Goal: Transaction & Acquisition: Purchase product/service

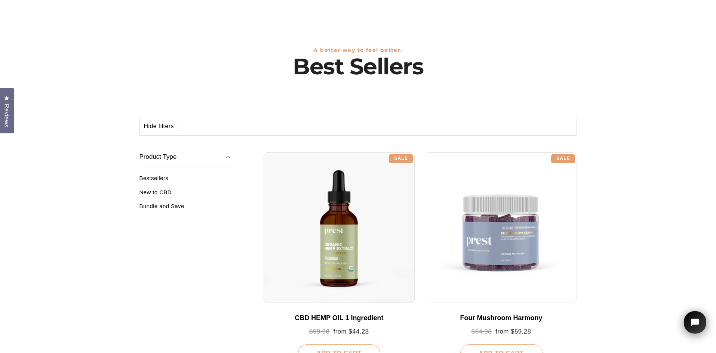
scroll to position [150, 0]
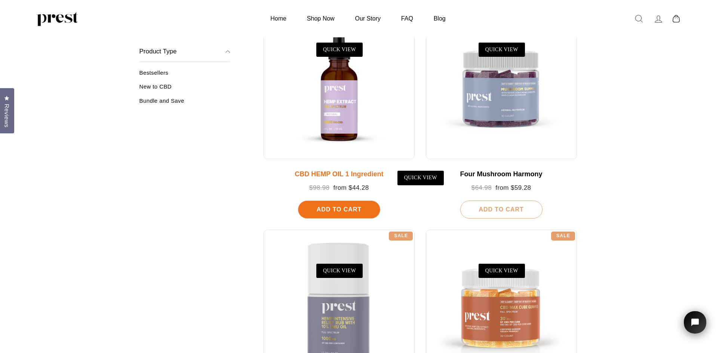
click at [355, 108] on div at bounding box center [338, 83] width 151 height 151
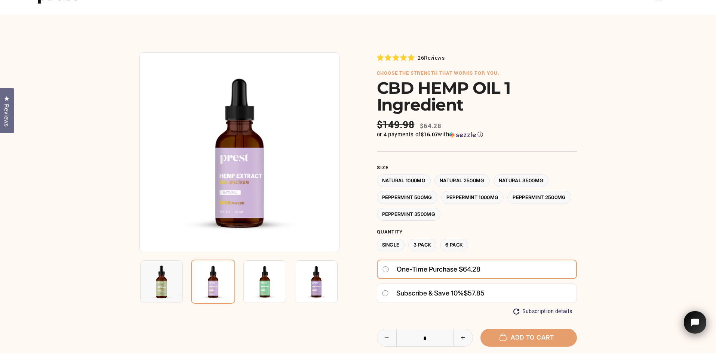
scroll to position [37, 0]
click at [540, 183] on label "Natural 3500MG" at bounding box center [520, 181] width 55 height 13
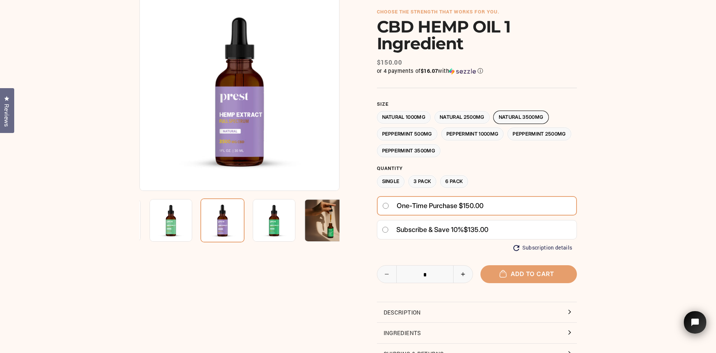
scroll to position [75, 0]
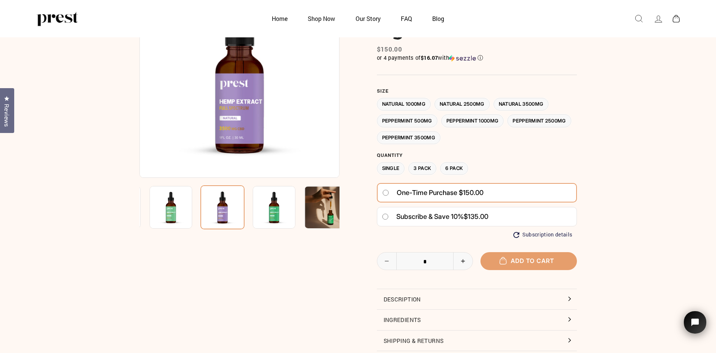
click at [455, 173] on label "6 Pack" at bounding box center [454, 168] width 28 height 13
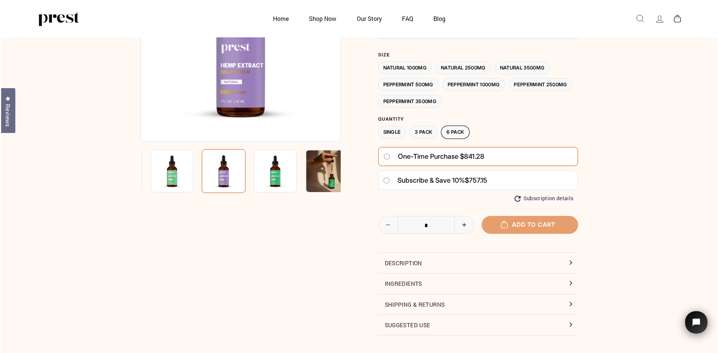
scroll to position [75, 0]
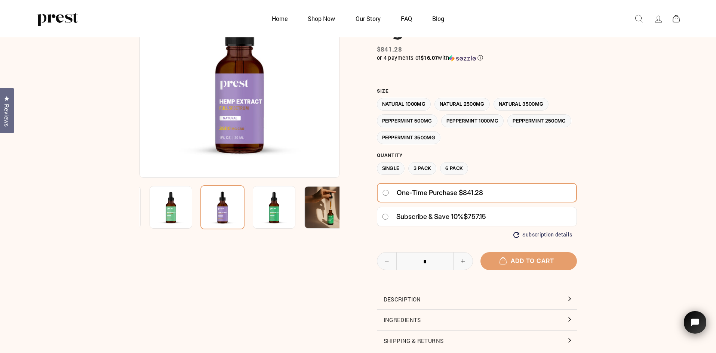
click at [426, 170] on label "3 Pack" at bounding box center [422, 168] width 28 height 13
click at [554, 254] on button "Add to cart" at bounding box center [528, 261] width 96 height 18
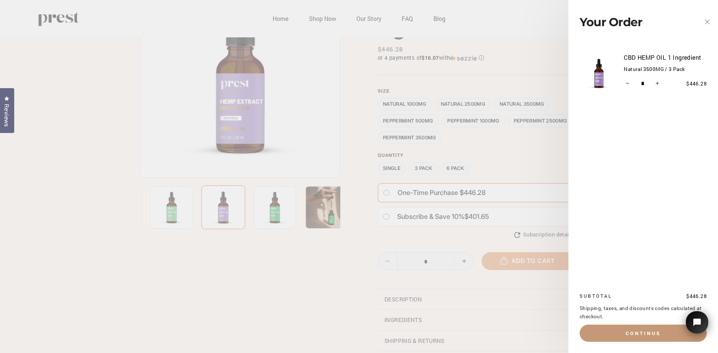
click at [628, 334] on button "Continue" at bounding box center [642, 333] width 127 height 17
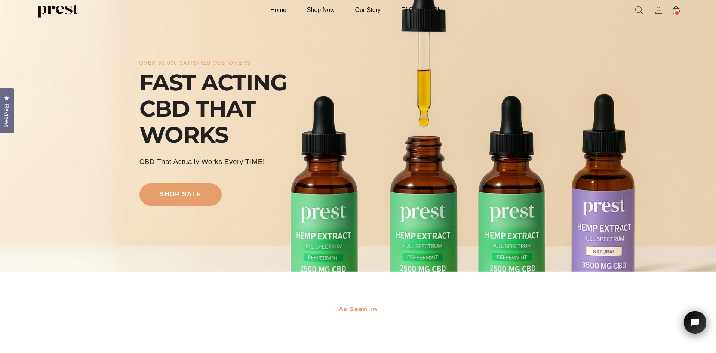
scroll to position [37, 0]
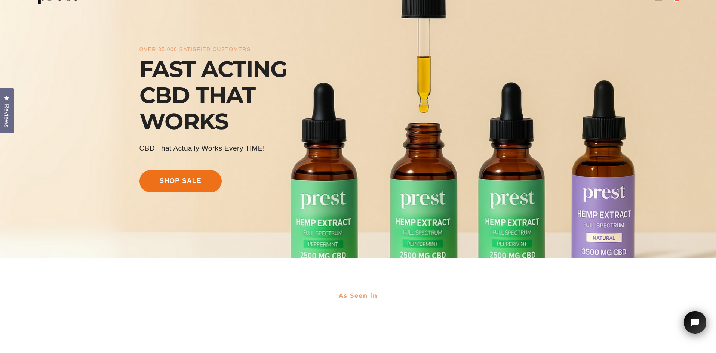
click at [215, 185] on link "shop sale" at bounding box center [180, 181] width 82 height 22
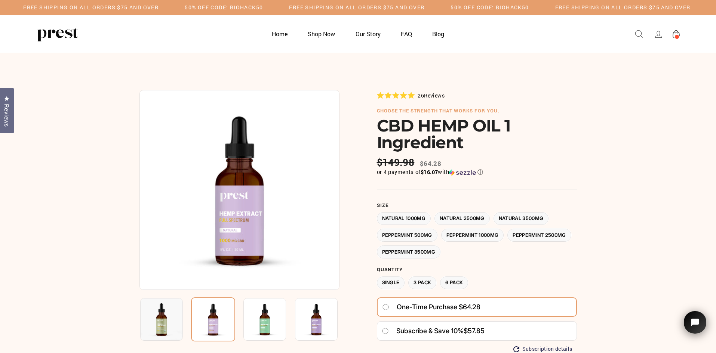
scroll to position [37, 0]
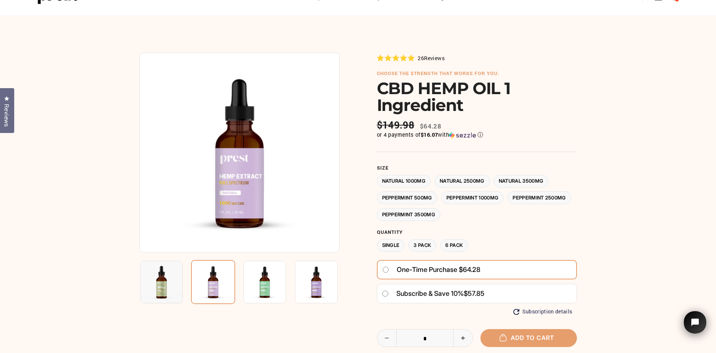
click at [265, 286] on img at bounding box center [264, 282] width 43 height 43
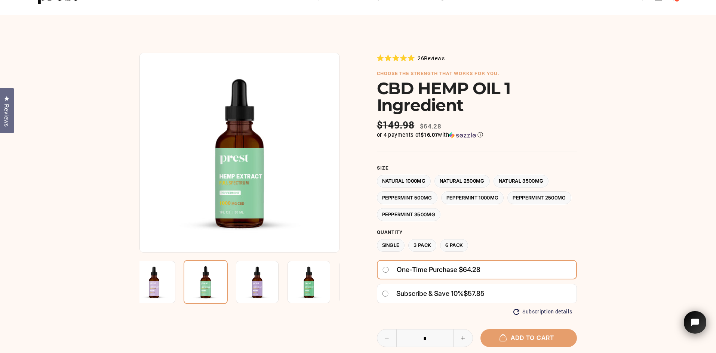
click at [459, 178] on label "Natural 2500MG" at bounding box center [461, 181] width 55 height 13
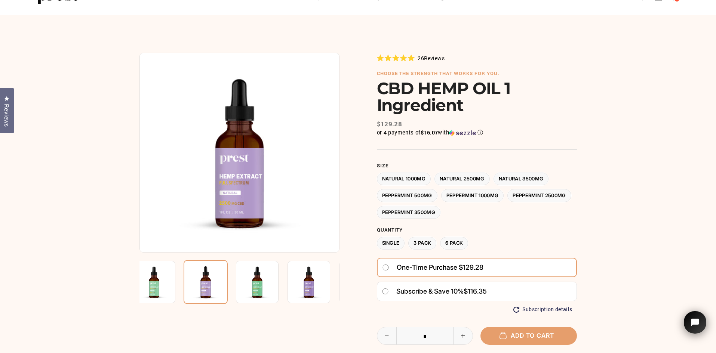
click at [432, 243] on label "3 Pack" at bounding box center [422, 243] width 28 height 13
click at [416, 176] on label "Natural 1000MG" at bounding box center [404, 179] width 54 height 13
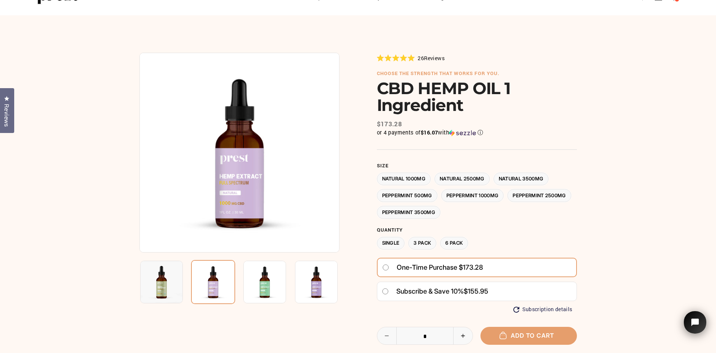
click at [447, 179] on label "Natural 2500MG" at bounding box center [461, 179] width 55 height 13
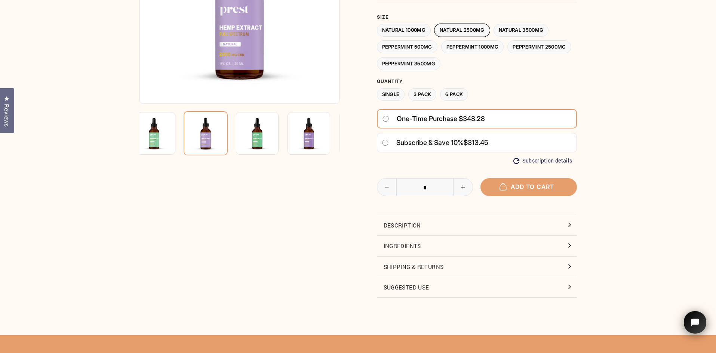
scroll to position [150, 0]
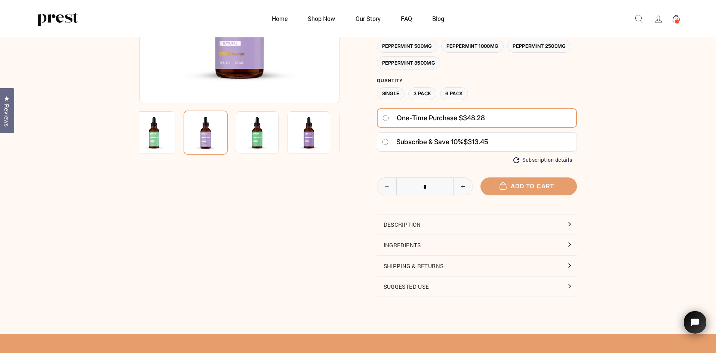
click at [561, 221] on button "Description" at bounding box center [477, 225] width 200 height 20
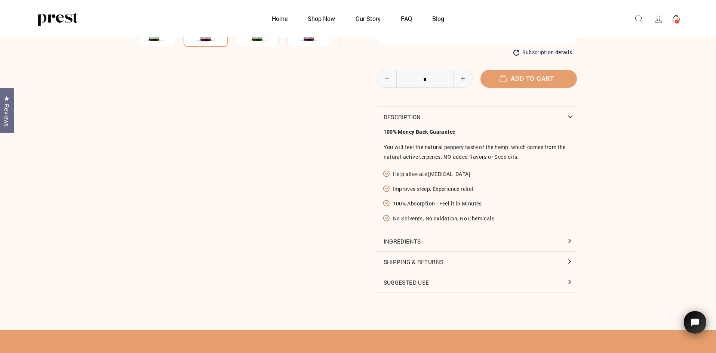
scroll to position [262, 0]
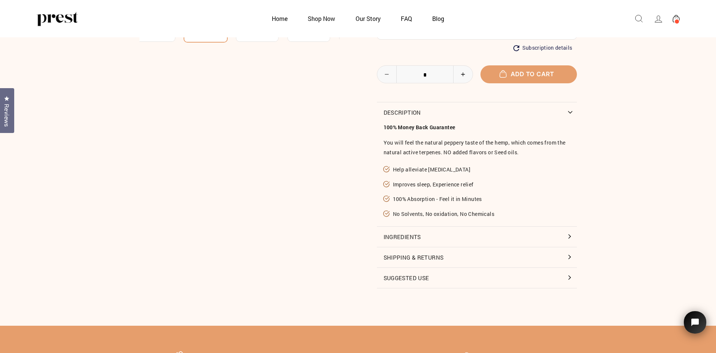
click at [562, 240] on button "Ingredients" at bounding box center [477, 237] width 200 height 20
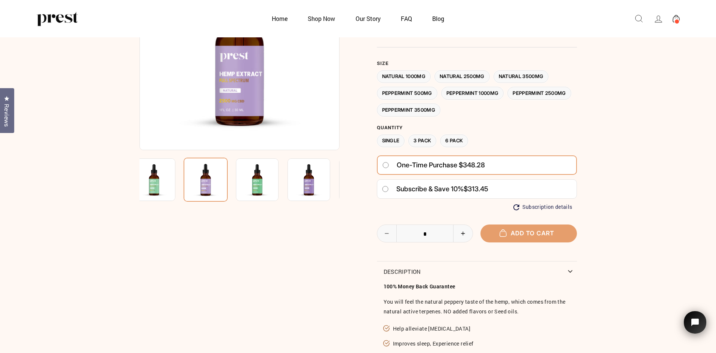
scroll to position [37, 0]
